Goal: Task Accomplishment & Management: Manage account settings

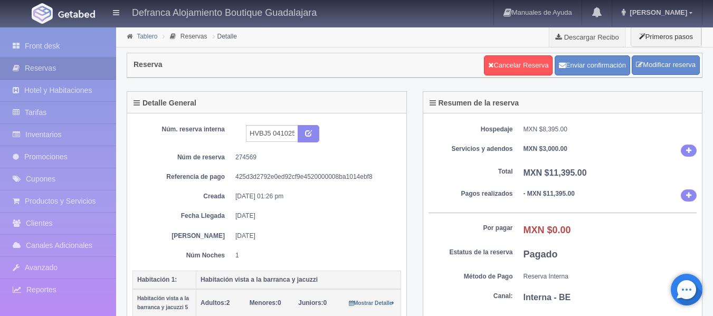
click at [151, 36] on link "Tablero" at bounding box center [147, 36] width 21 height 7
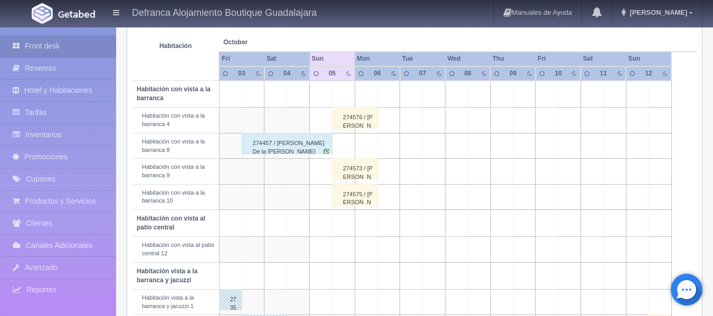
scroll to position [211, 0]
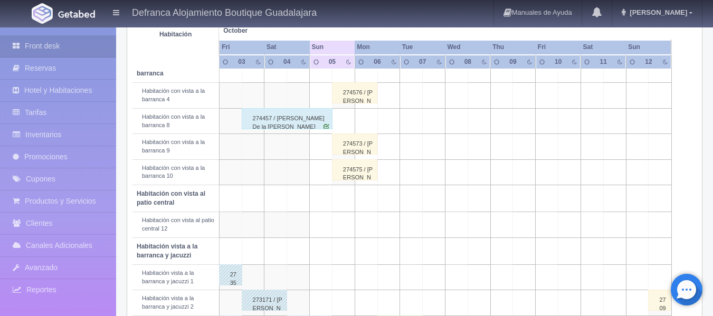
click at [348, 175] on div "274575 / [PERSON_NAME]" at bounding box center [354, 169] width 45 height 21
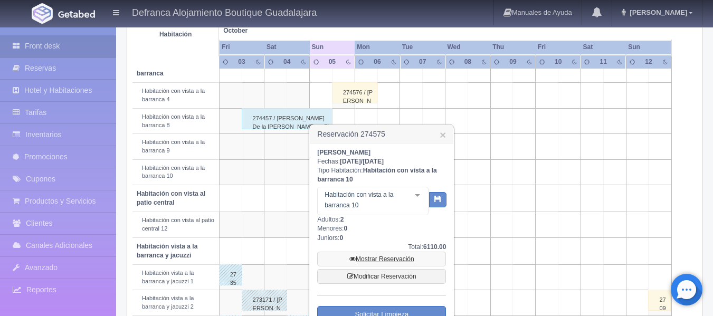
click at [379, 261] on link "Mostrar Reservación" at bounding box center [381, 259] width 129 height 15
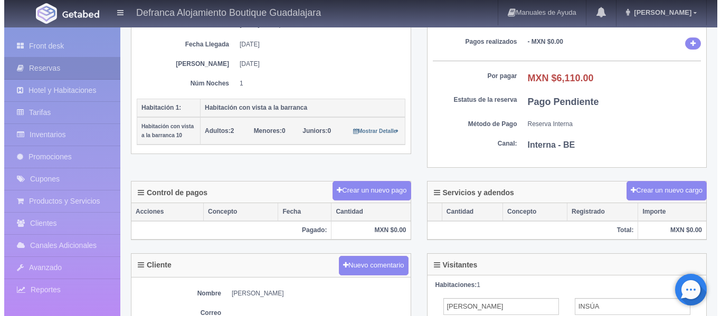
scroll to position [211, 0]
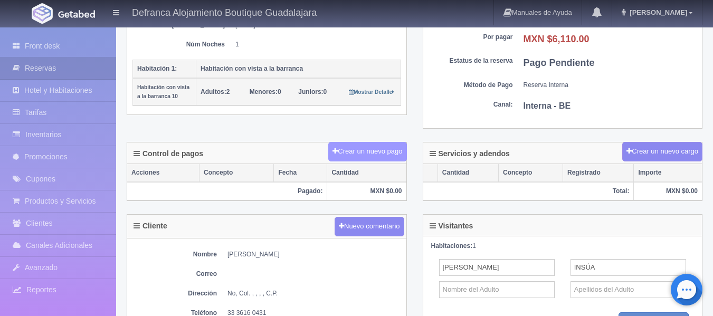
click at [366, 148] on button "Crear un nuevo pago" at bounding box center [367, 152] width 78 height 20
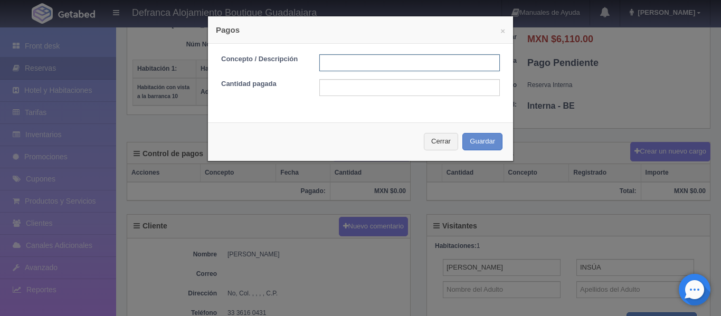
click at [394, 65] on input "text" at bounding box center [409, 62] width 180 height 17
type input "EFECTIVO"
click at [377, 91] on input "text" at bounding box center [409, 87] width 180 height 17
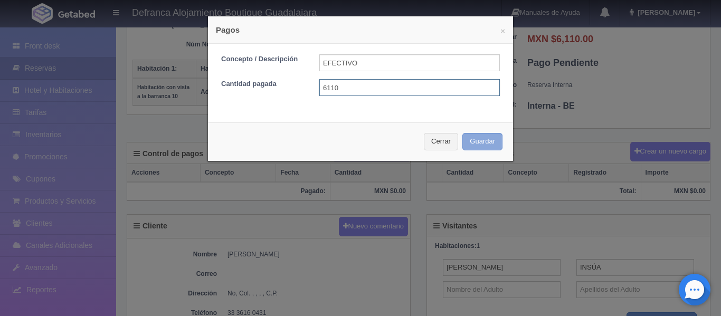
type input "6110"
click at [474, 142] on button "Guardar" at bounding box center [482, 141] width 40 height 17
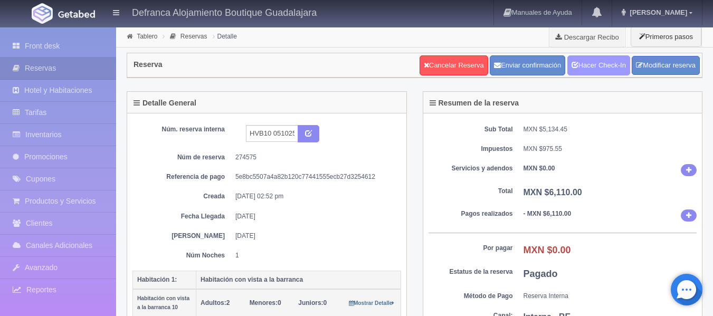
click at [585, 65] on link "Hacer Check-In" at bounding box center [598, 65] width 63 height 20
click at [146, 36] on link "Tablero" at bounding box center [147, 36] width 21 height 7
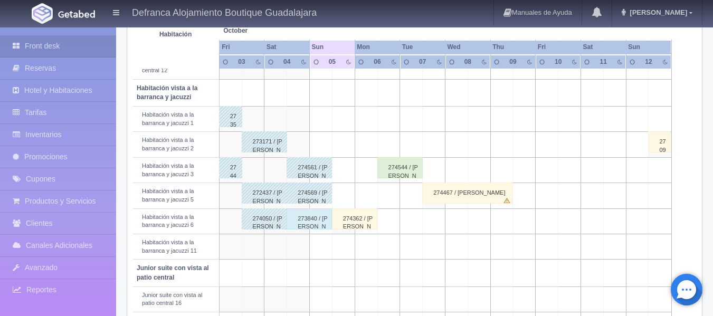
scroll to position [369, 0]
click at [350, 221] on div "274362 / SANTIAGO BAEZA" at bounding box center [354, 218] width 45 height 21
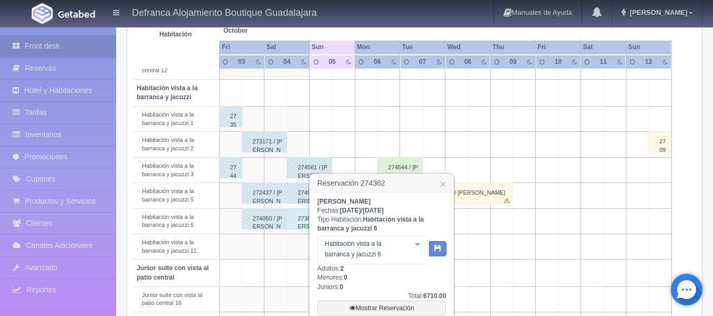
scroll to position [422, 0]
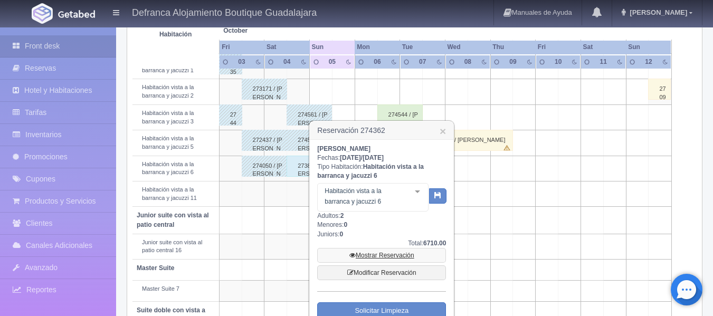
click at [374, 255] on link "Mostrar Reservación" at bounding box center [381, 255] width 129 height 15
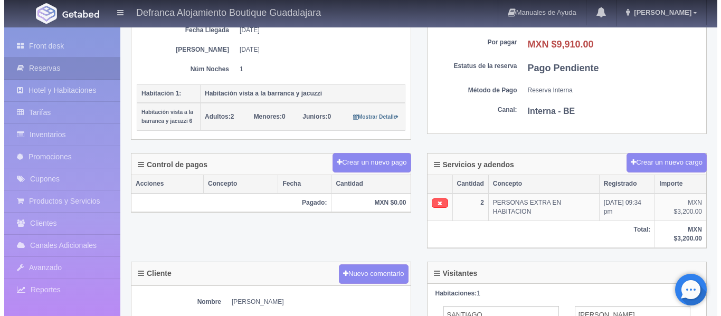
scroll to position [211, 0]
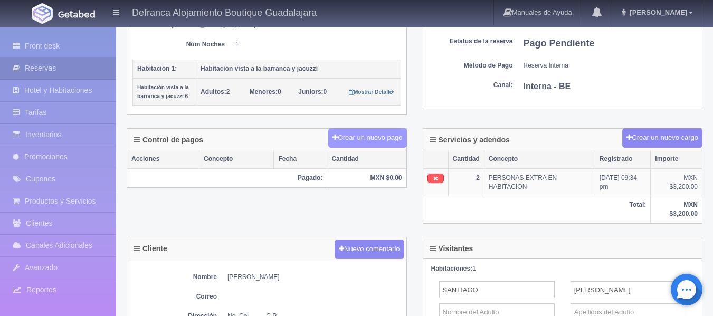
click at [386, 141] on button "Crear un nuevo pago" at bounding box center [367, 138] width 78 height 20
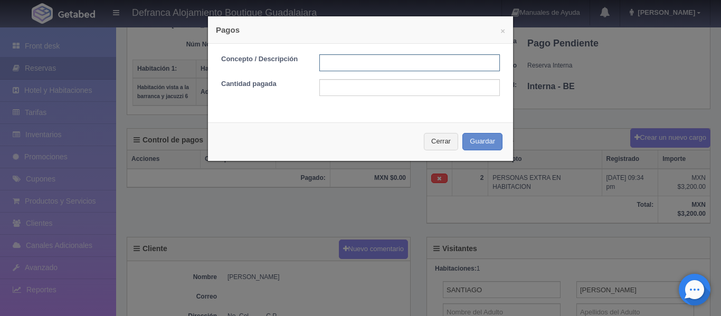
click at [359, 64] on input "text" at bounding box center [409, 62] width 180 height 17
type input "TRANSFERENCIA"
click at [395, 87] on input "text" at bounding box center [409, 87] width 180 height 17
type input "5000"
click at [475, 144] on button "Guardar" at bounding box center [482, 141] width 40 height 17
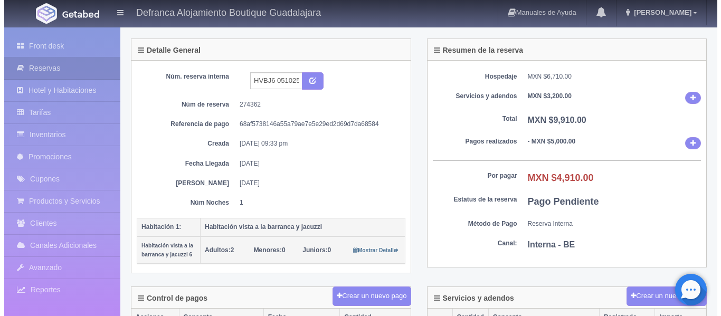
scroll to position [106, 0]
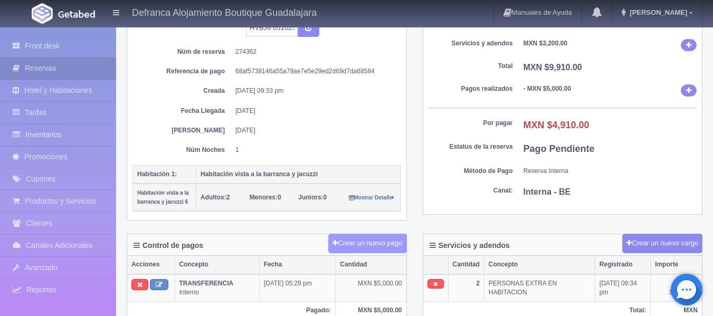
click at [370, 245] on button "Crear un nuevo pago" at bounding box center [367, 244] width 78 height 20
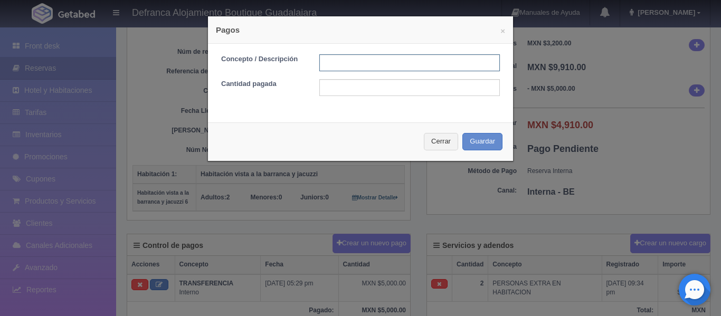
click at [367, 68] on input "text" at bounding box center [409, 62] width 180 height 17
type input "TARJETA DE CREDITO"
click at [391, 88] on input "text" at bounding box center [409, 87] width 180 height 17
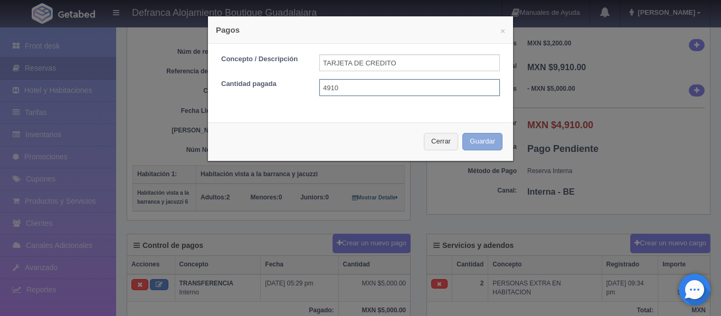
type input "4910"
click at [472, 146] on button "Guardar" at bounding box center [482, 141] width 40 height 17
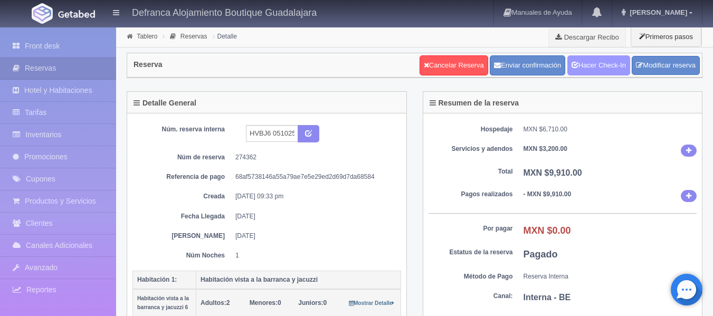
click at [597, 63] on link "Hacer Check-In" at bounding box center [598, 65] width 63 height 20
